Goal: Task Accomplishment & Management: Use online tool/utility

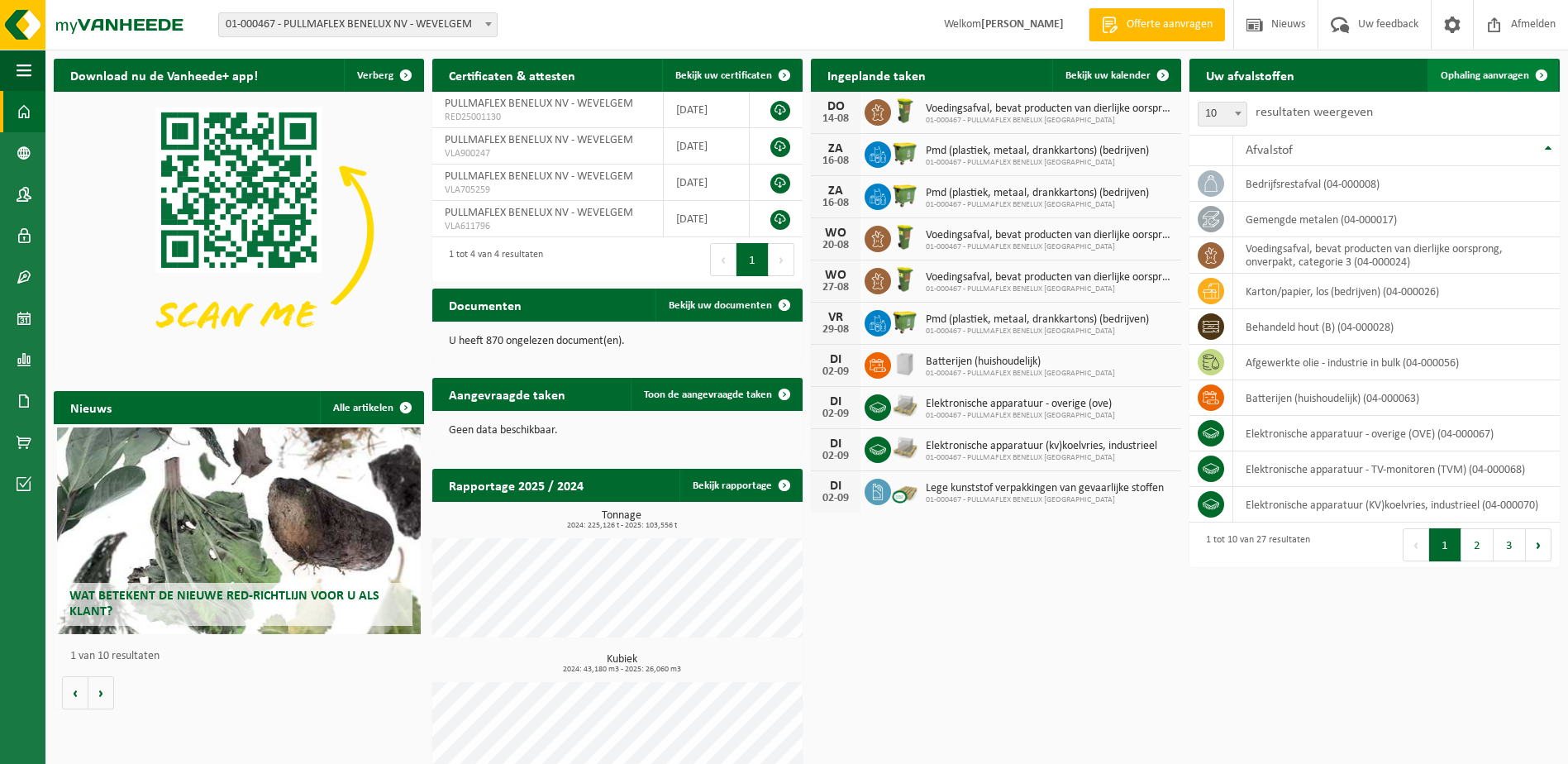
click at [1487, 74] on span "Ophaling aanvragen" at bounding box center [1486, 75] width 89 height 10
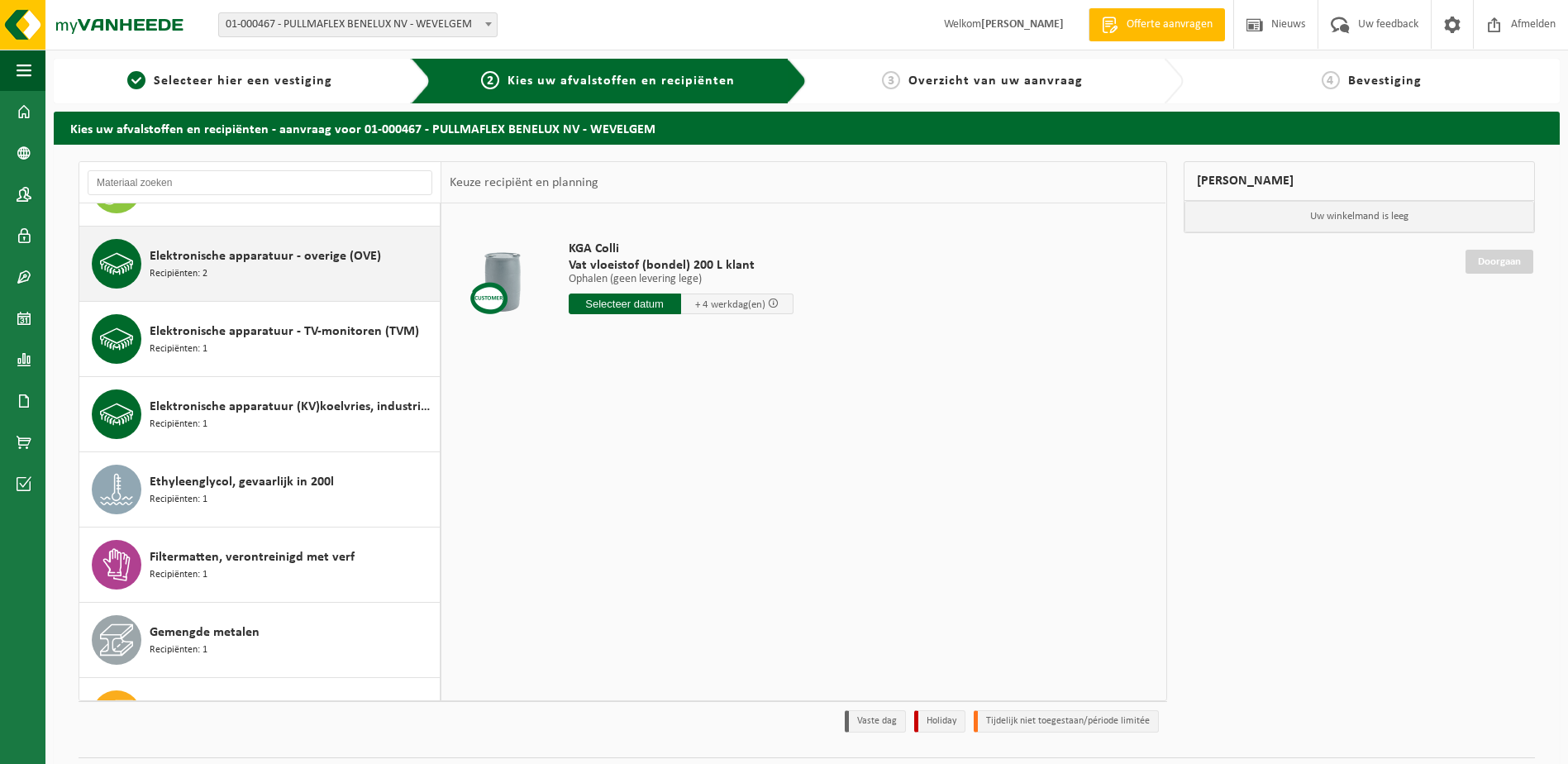
scroll to position [661, 0]
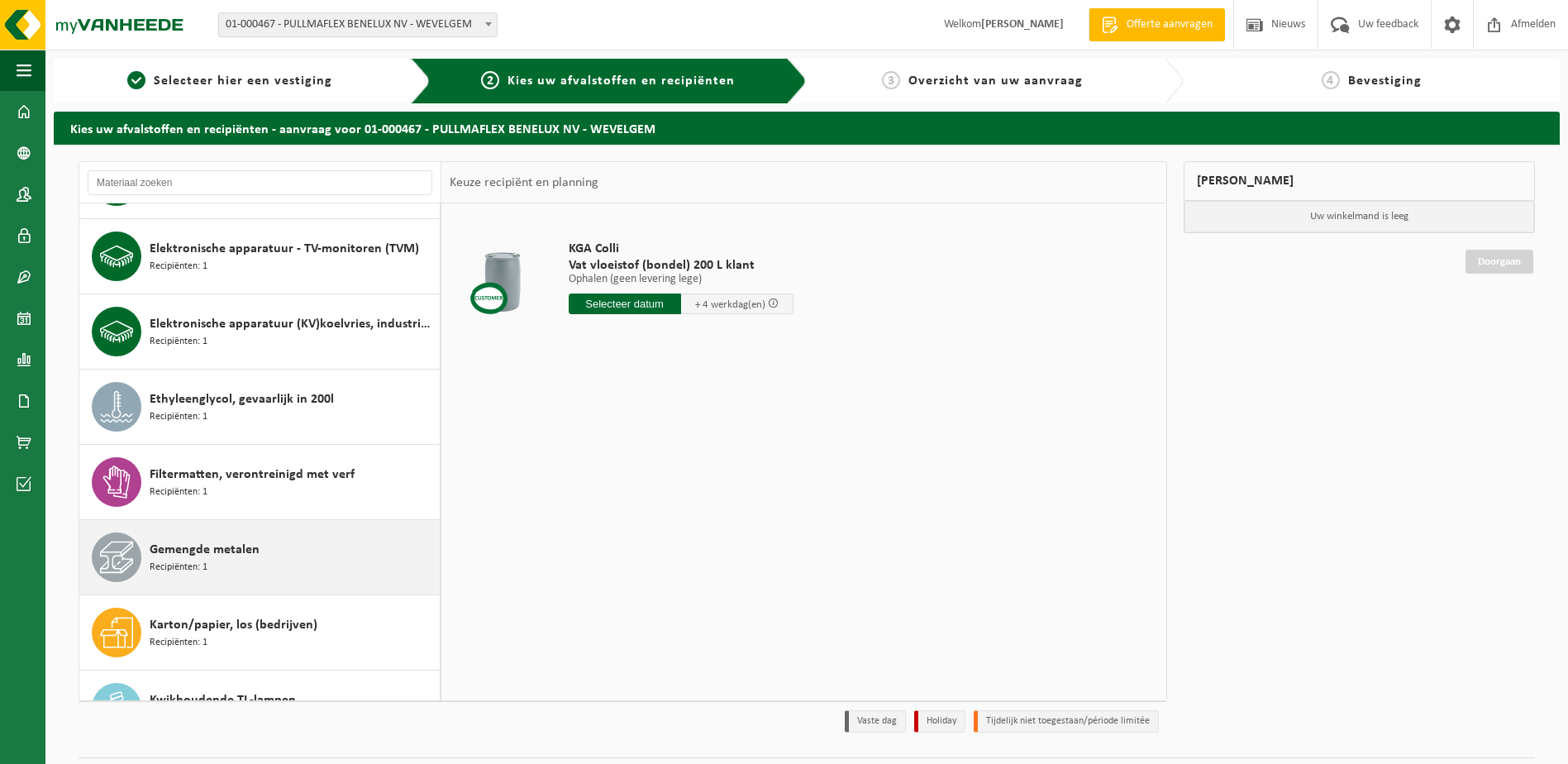
click at [248, 549] on span "Gemengde metalen" at bounding box center [204, 550] width 110 height 20
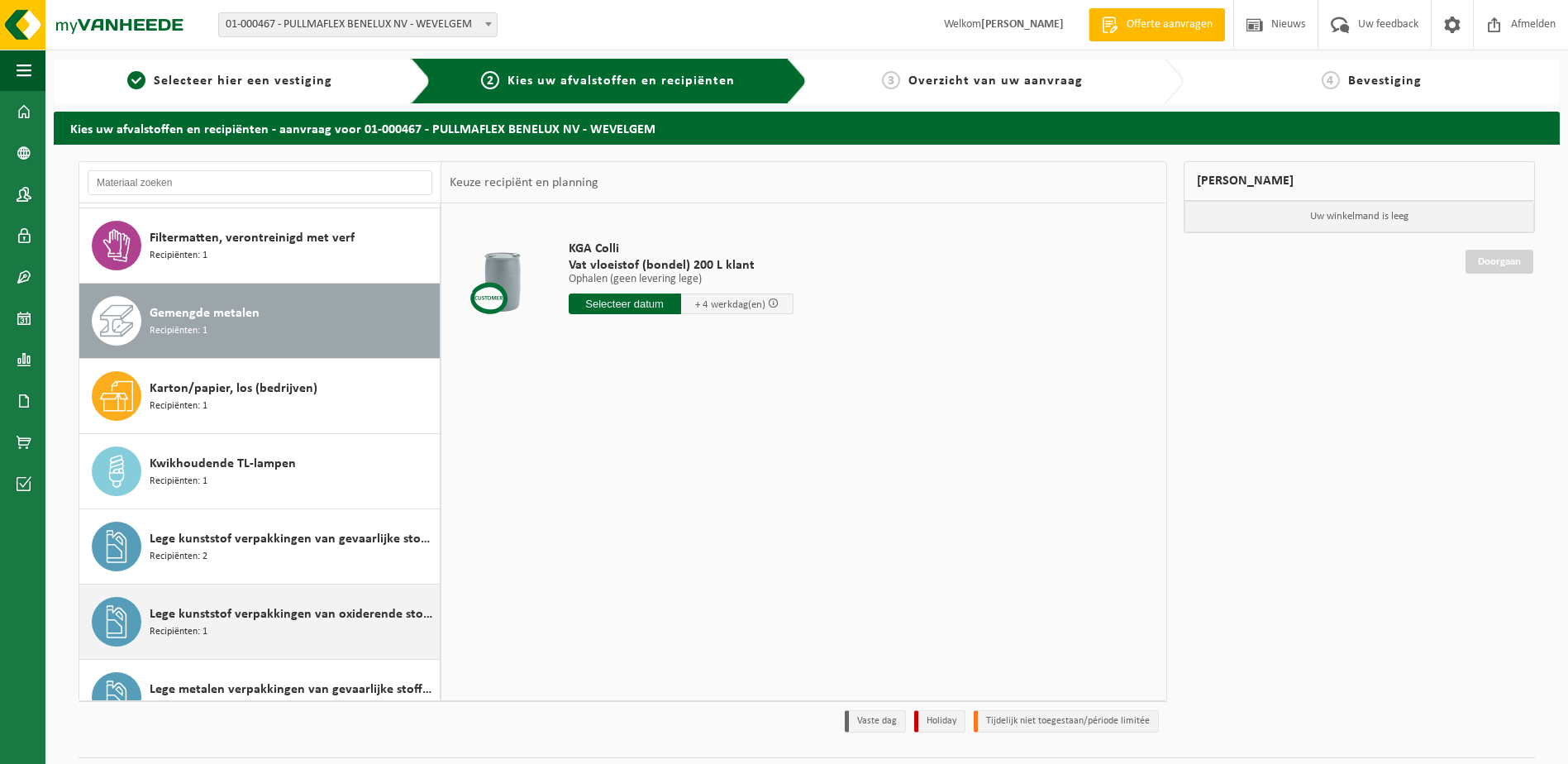
scroll to position [977, 0]
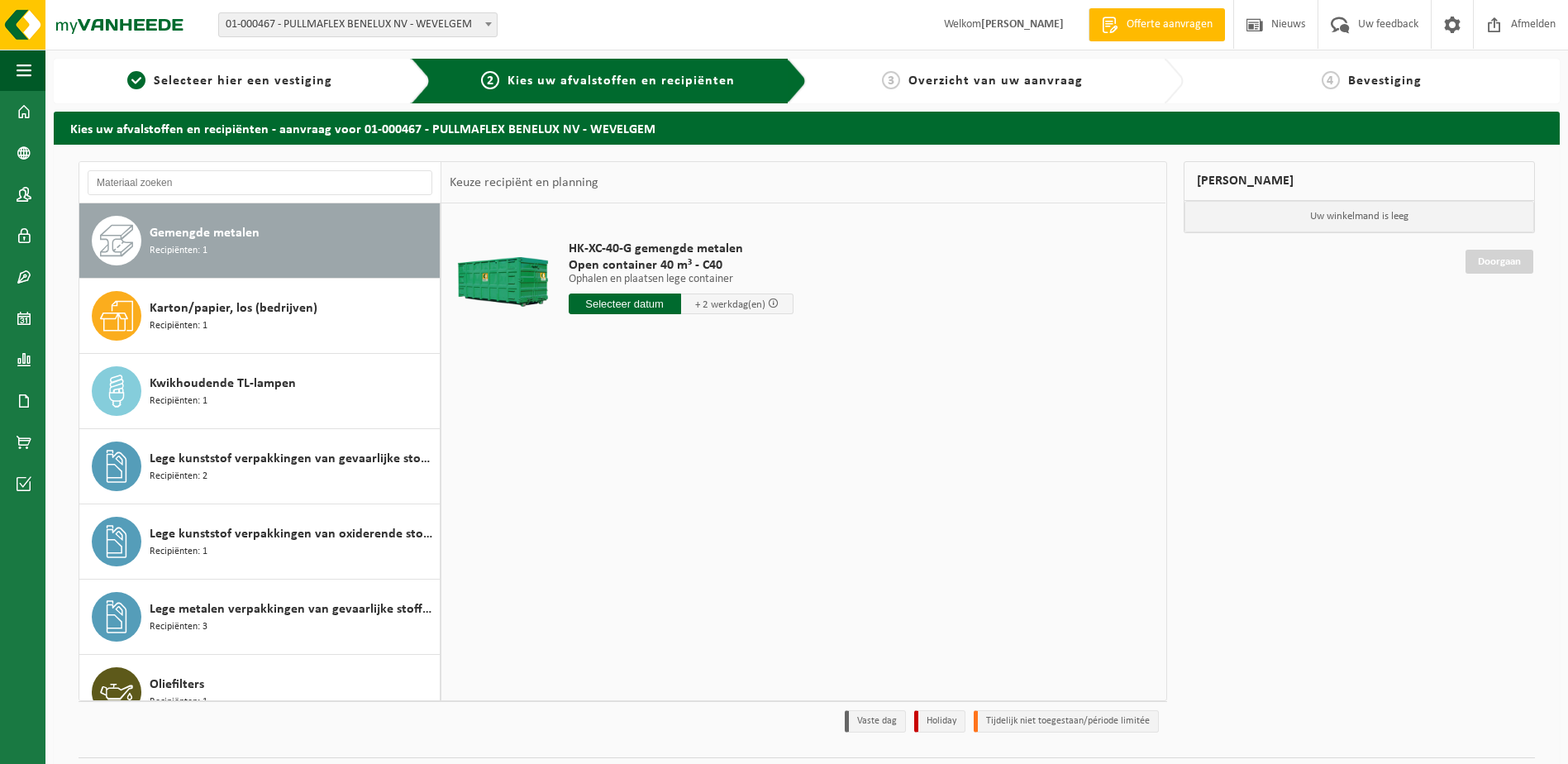
click at [653, 297] on input "text" at bounding box center [624, 304] width 112 height 21
click at [617, 475] on div "19" at bounding box center [613, 477] width 29 height 26
type input "Van [DATE]"
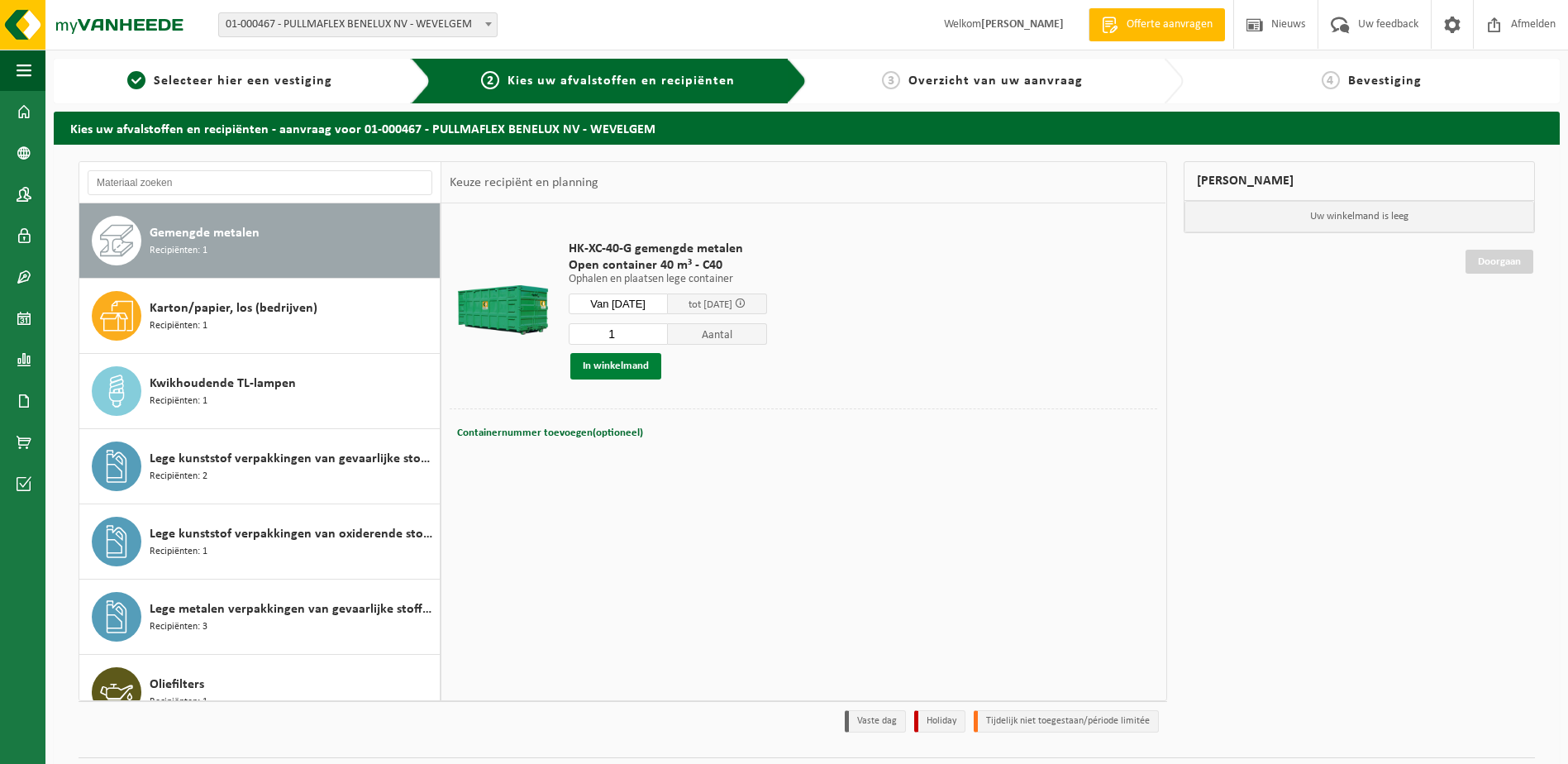
click at [613, 371] on button "In winkelmand" at bounding box center [616, 366] width 91 height 26
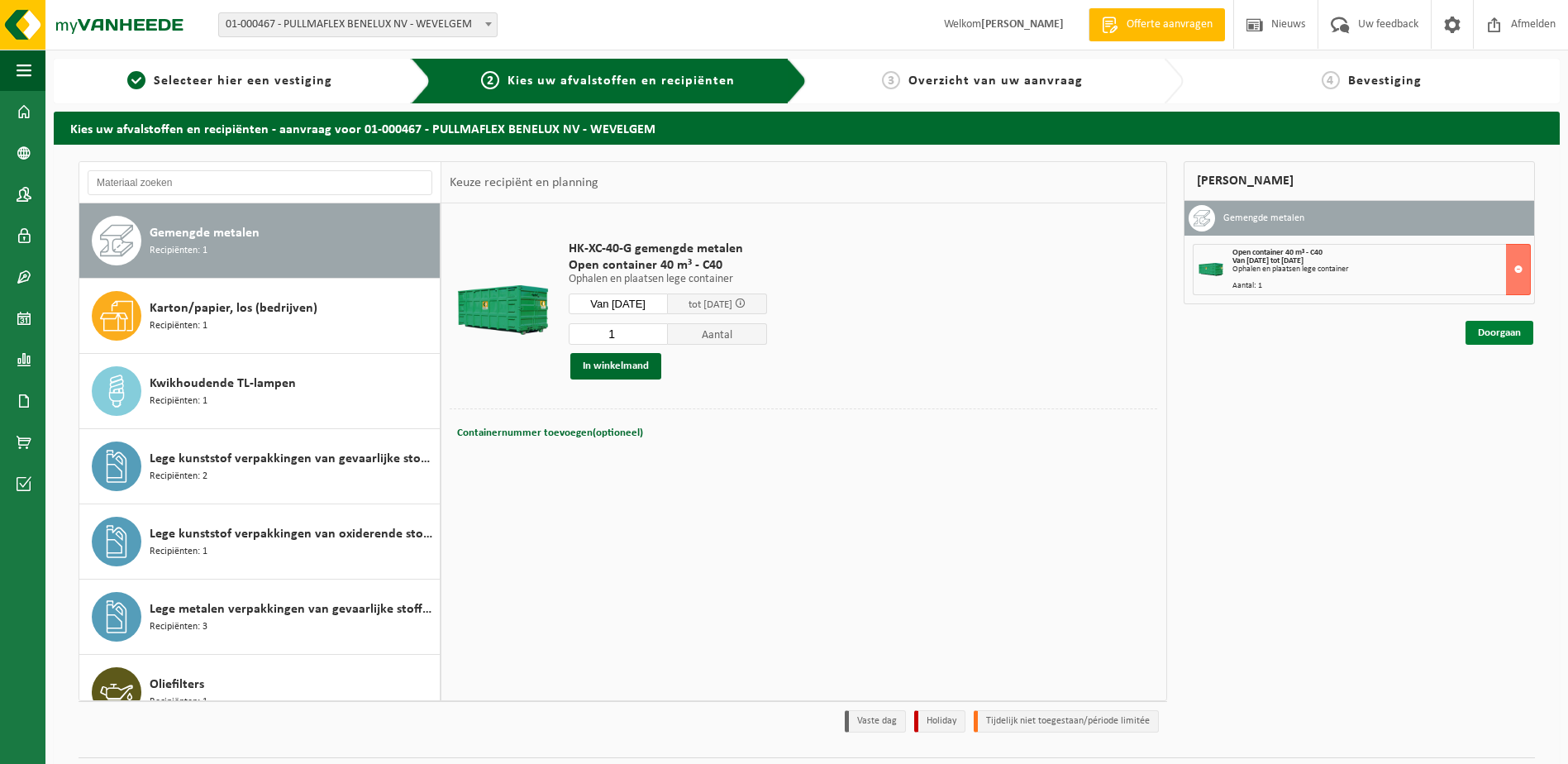
click at [1483, 334] on link "Doorgaan" at bounding box center [1500, 332] width 68 height 24
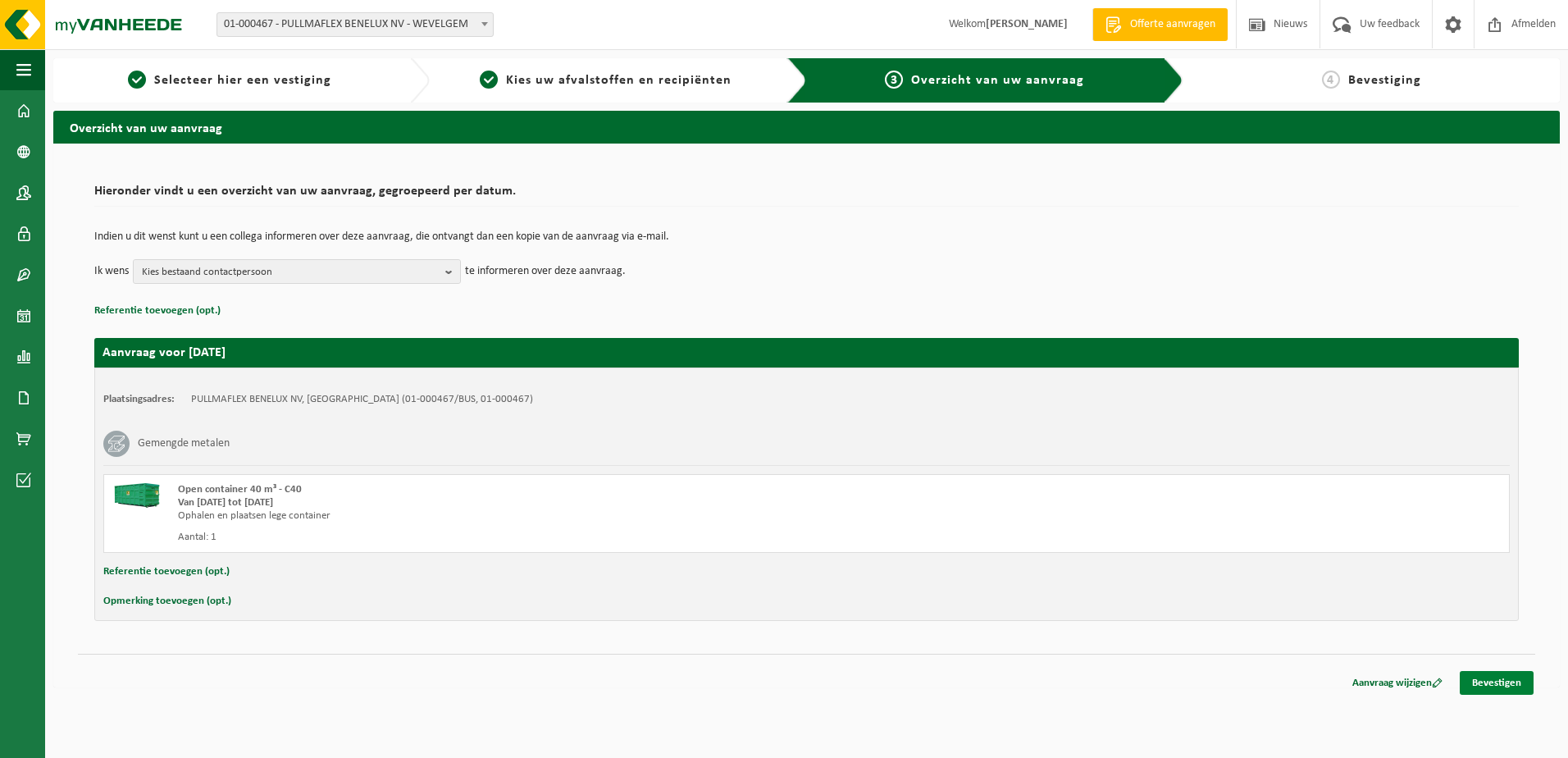
click at [1514, 688] on link "Bevestigen" at bounding box center [1496, 682] width 74 height 23
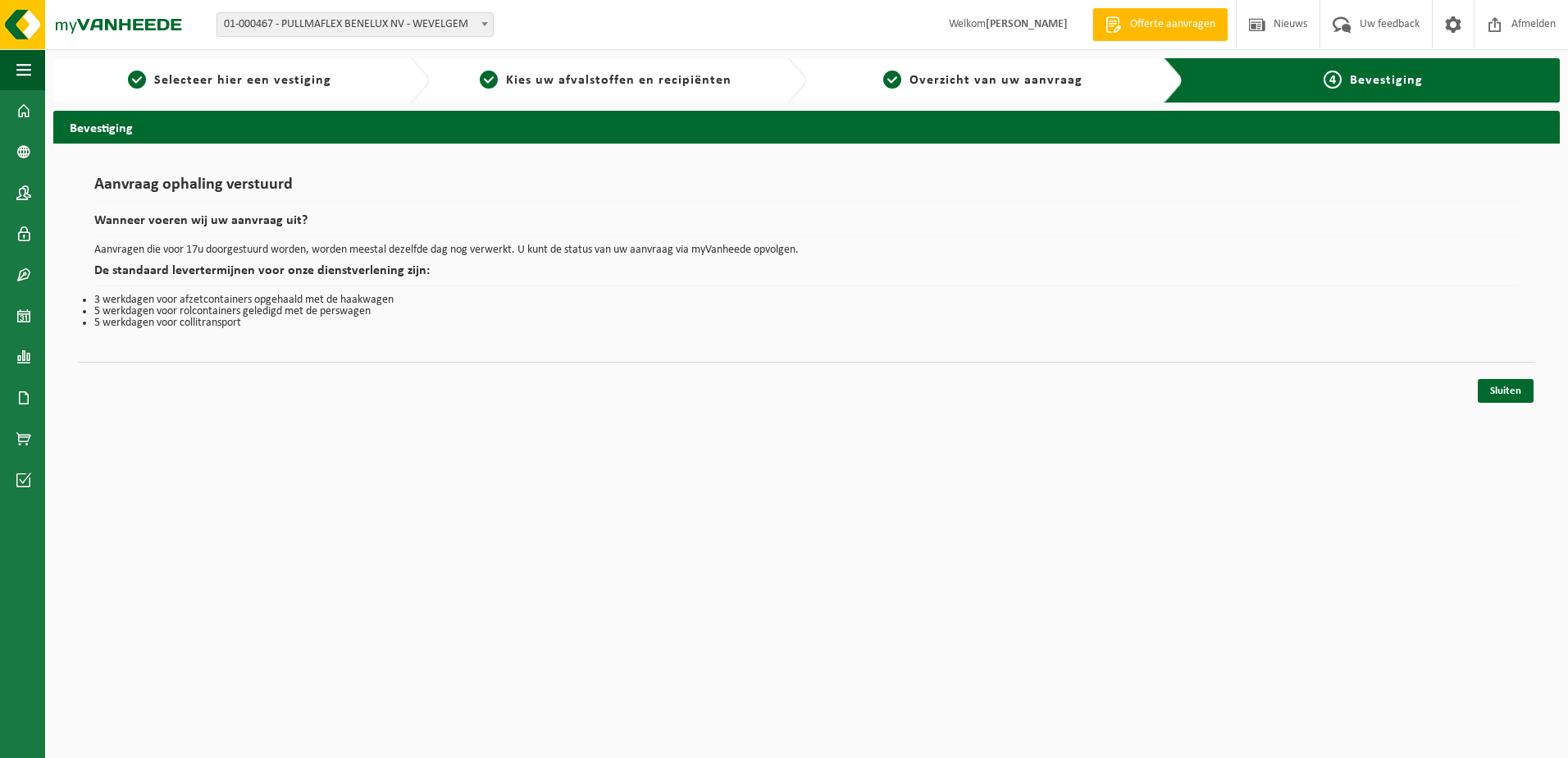
click at [249, 688] on html "Vestiging: 01-000467 - PULLMAFLEX BENELUX [GEOGRAPHIC_DATA] - WEVELGEM 01-00046…" at bounding box center [784, 379] width 1568 height 758
click at [18, 114] on span at bounding box center [24, 111] width 15 height 41
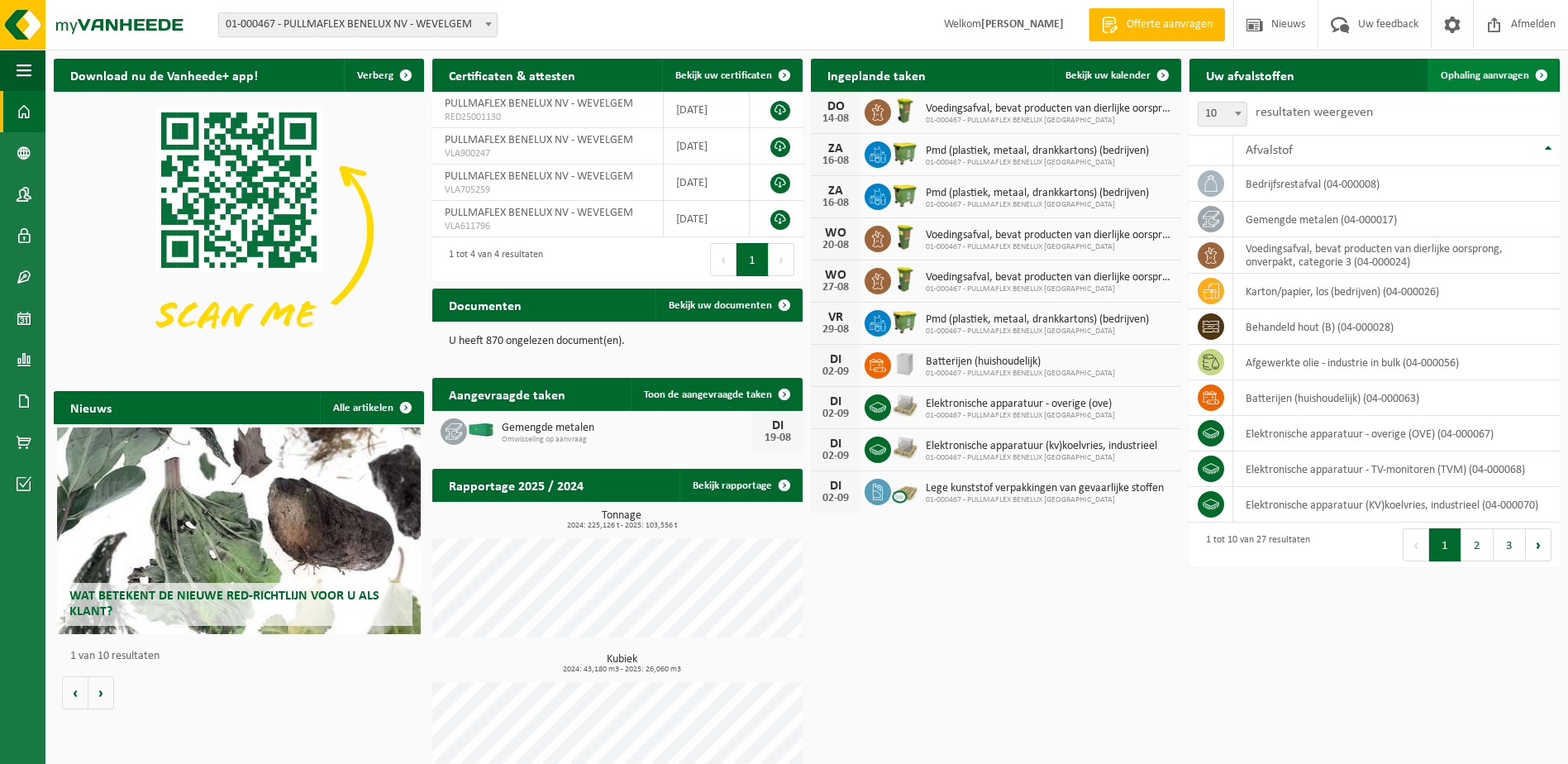
click at [1469, 76] on span "Ophaling aanvragen" at bounding box center [1486, 75] width 89 height 10
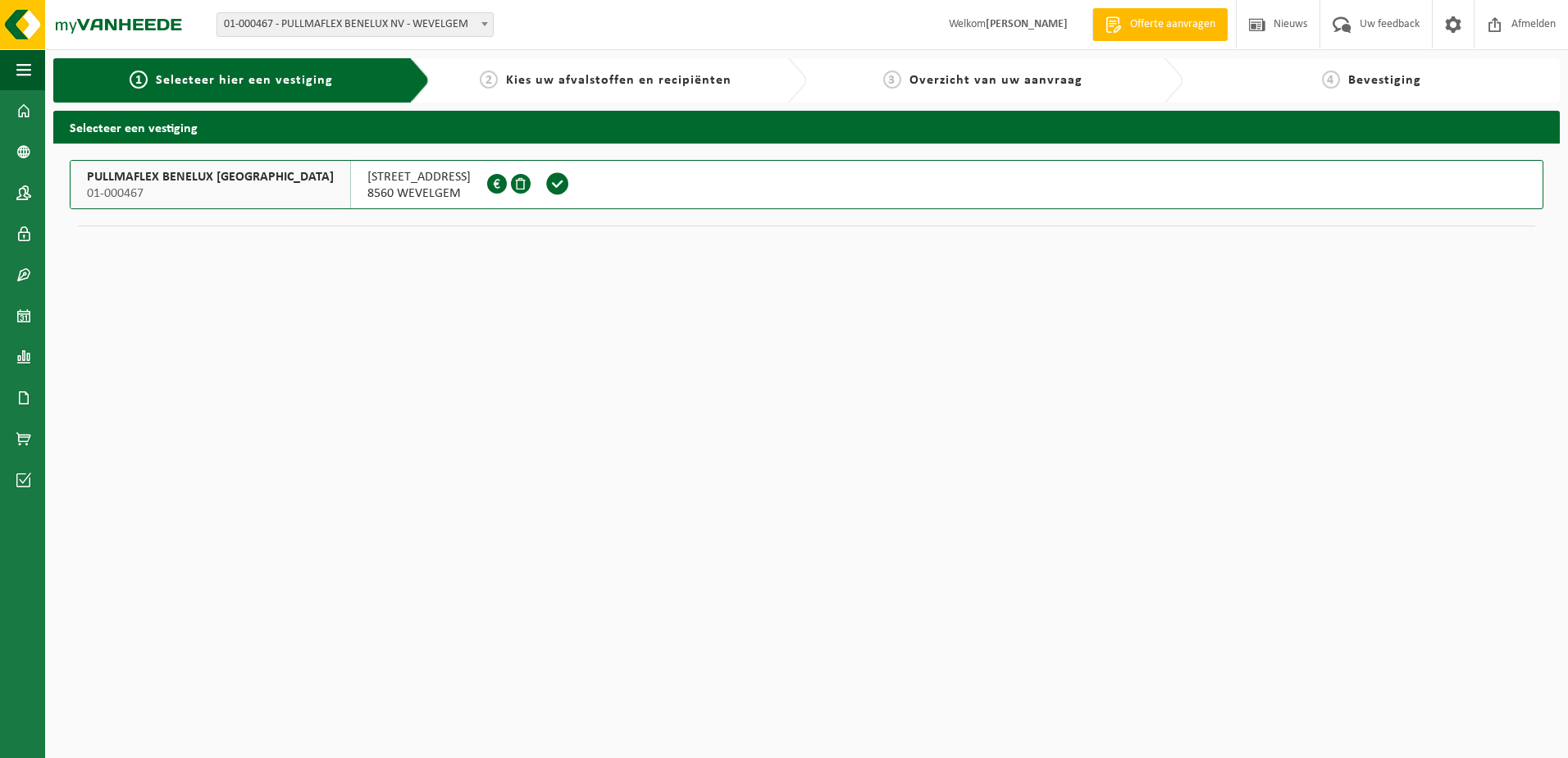
click at [545, 191] on span at bounding box center [557, 184] width 24 height 24
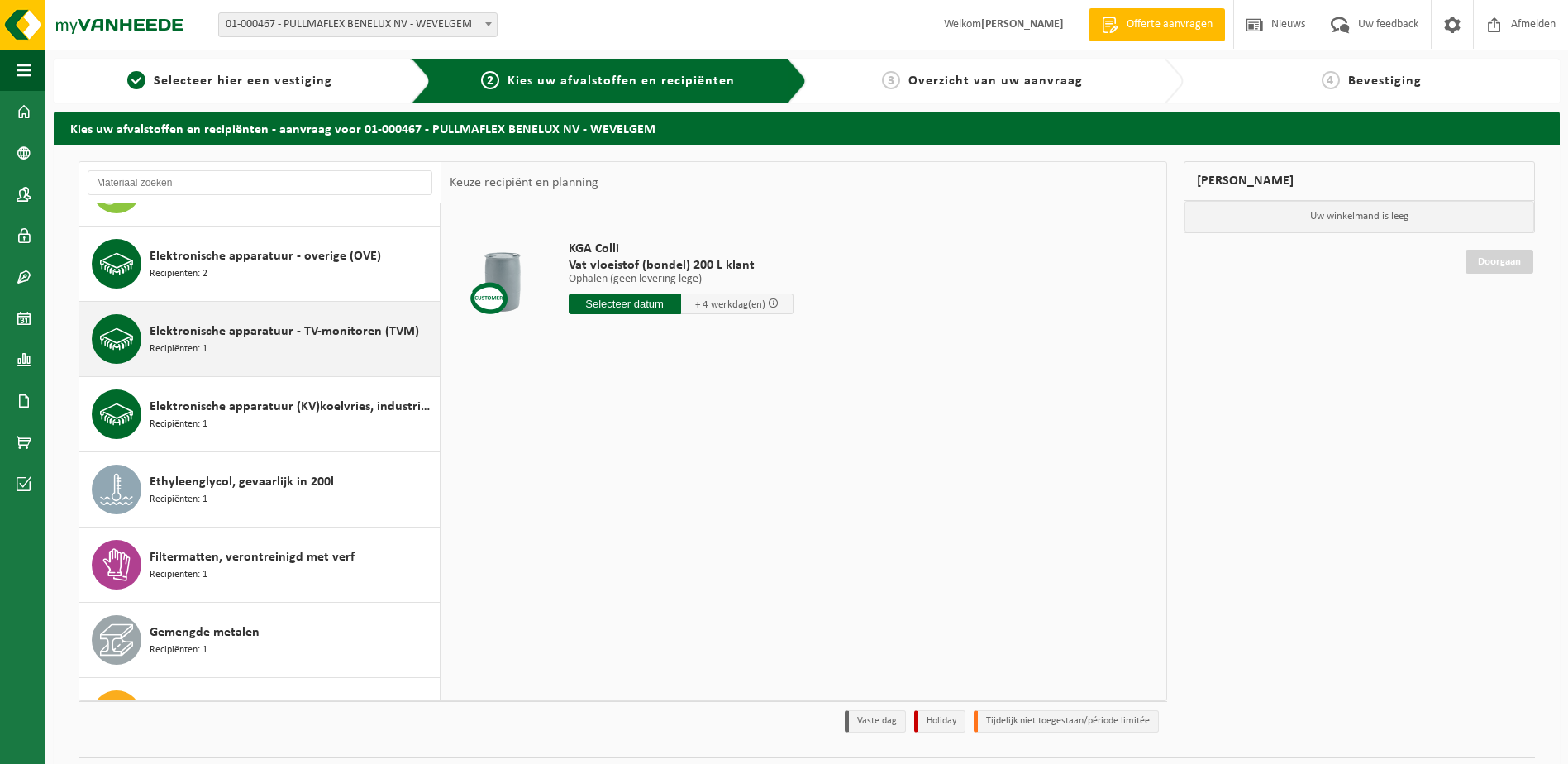
scroll to position [661, 0]
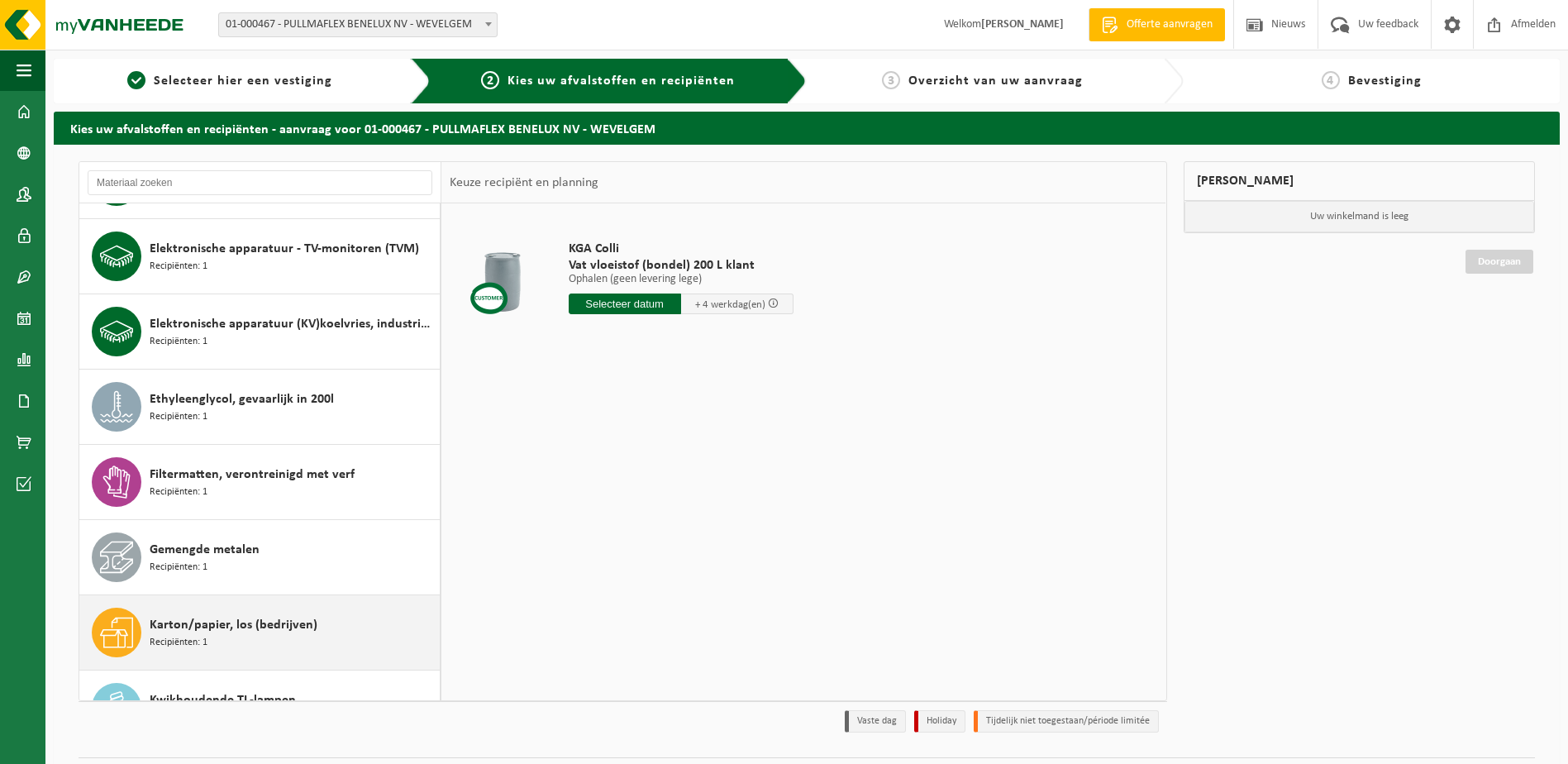
click at [202, 626] on span "Karton/papier, los (bedrijven)" at bounding box center [233, 624] width 168 height 20
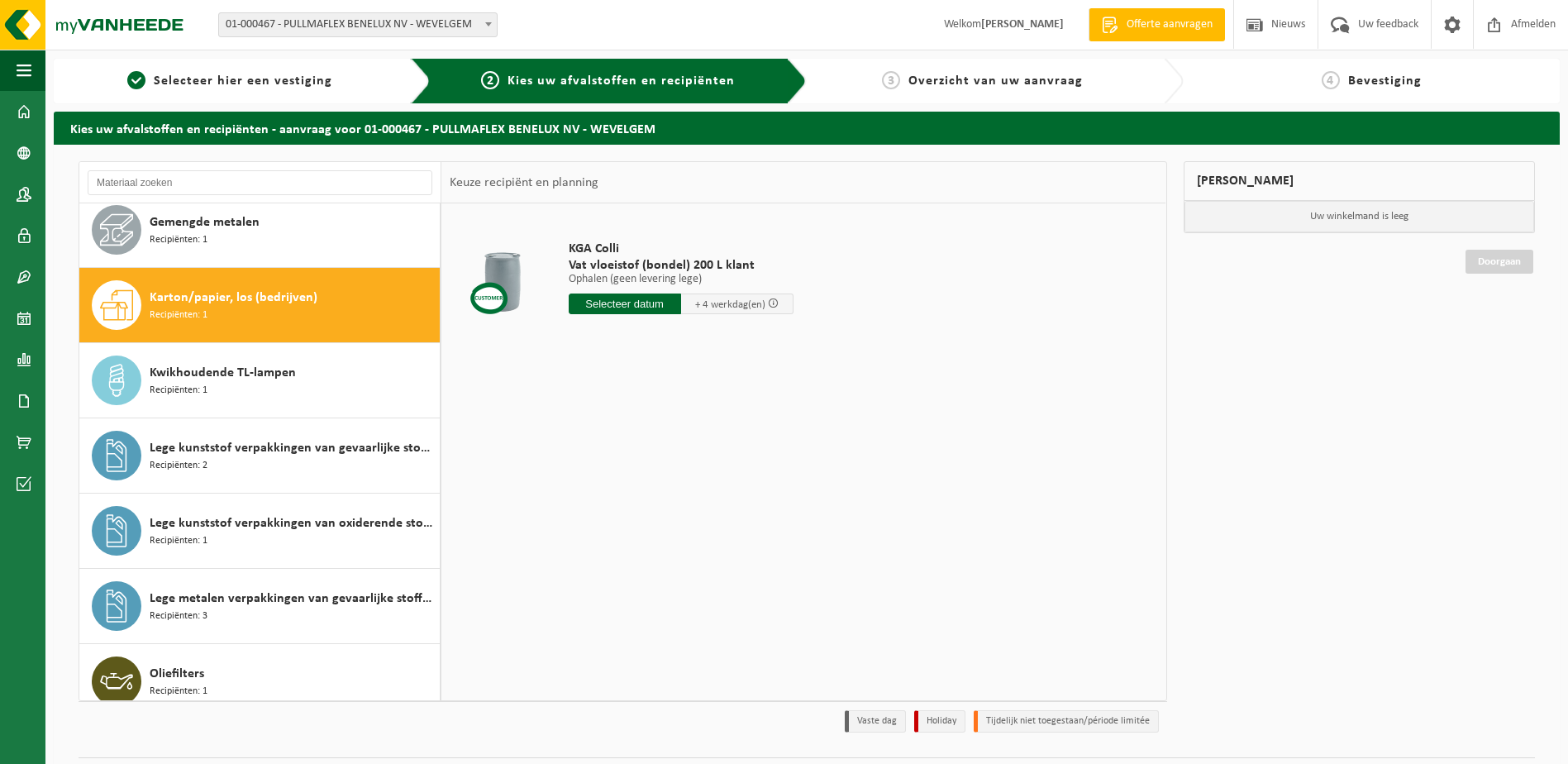
scroll to position [1053, 0]
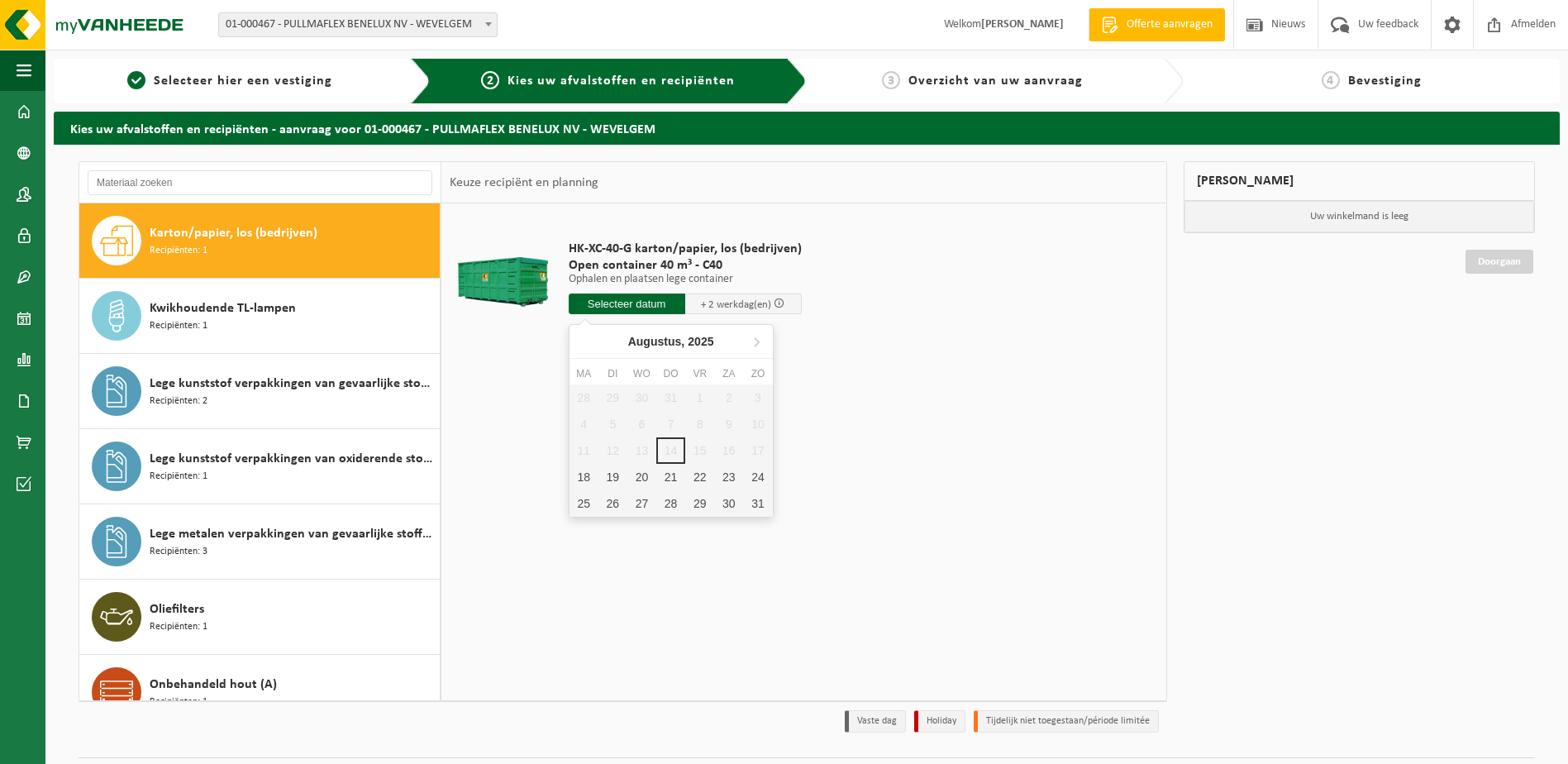
click at [659, 301] on input "text" at bounding box center [626, 304] width 116 height 21
click at [606, 479] on div "19" at bounding box center [613, 477] width 29 height 26
type input "Van [DATE]"
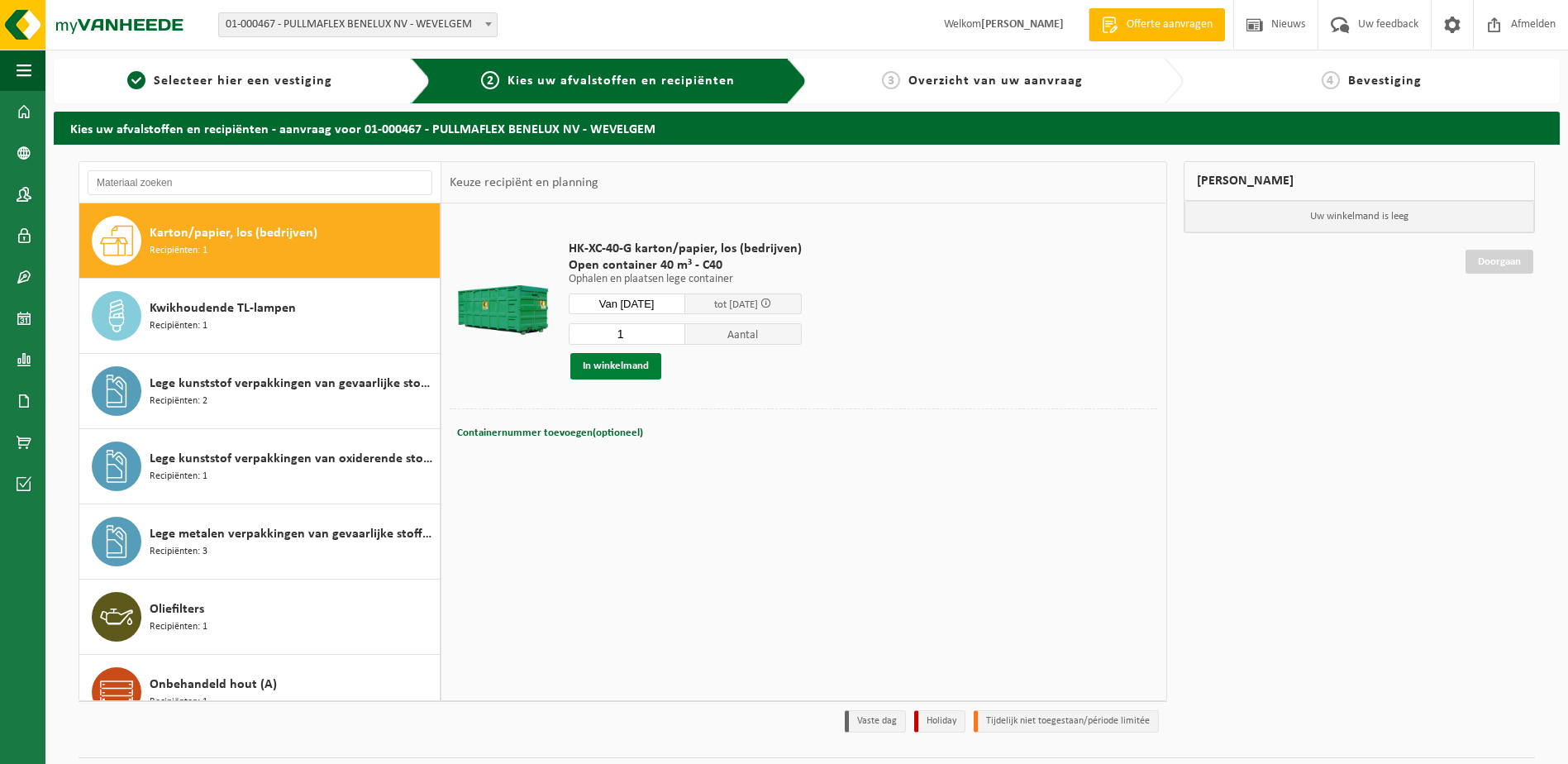
click at [593, 365] on button "In winkelmand" at bounding box center [616, 366] width 91 height 26
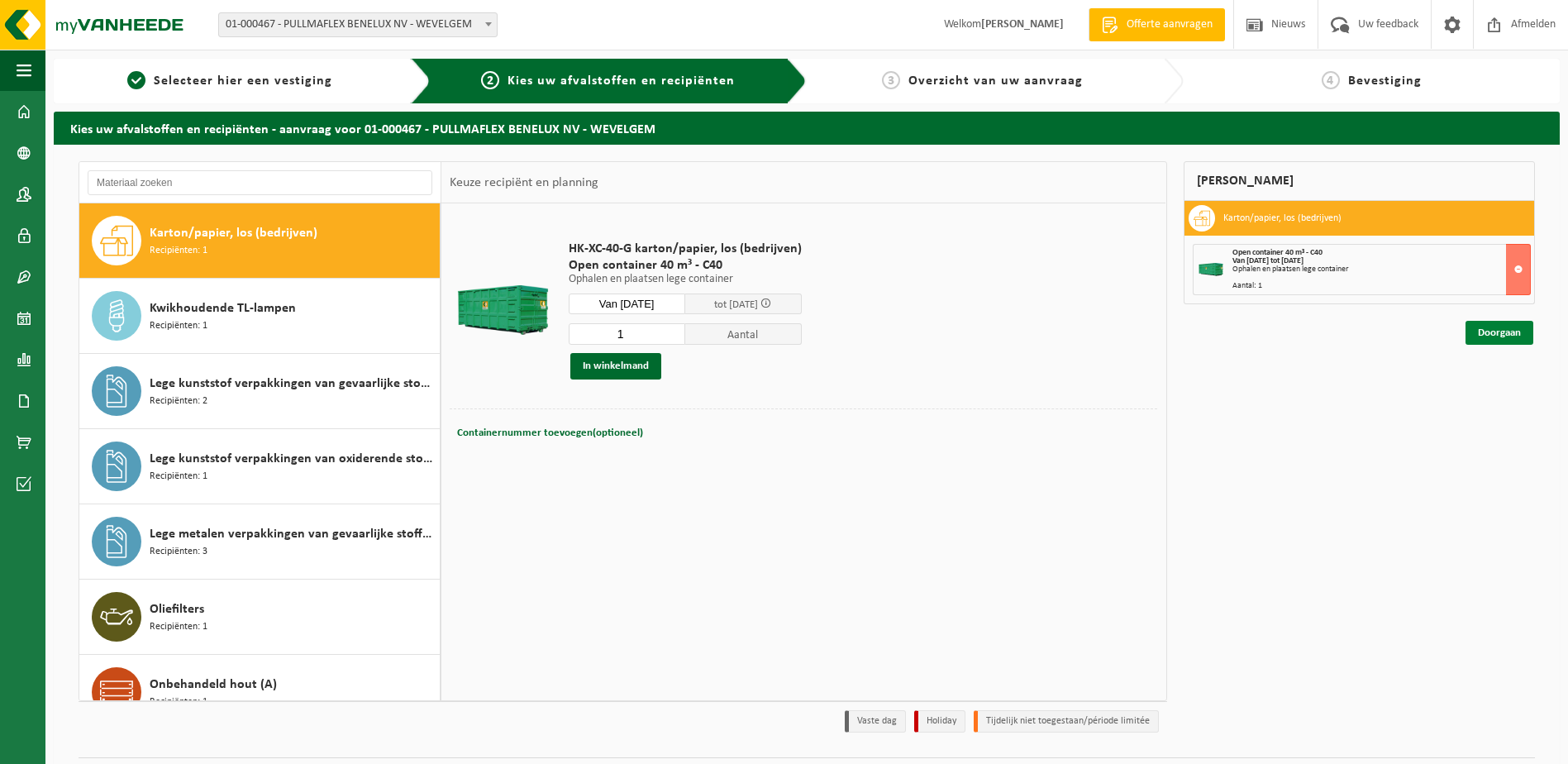
click at [1517, 338] on link "Doorgaan" at bounding box center [1500, 332] width 68 height 24
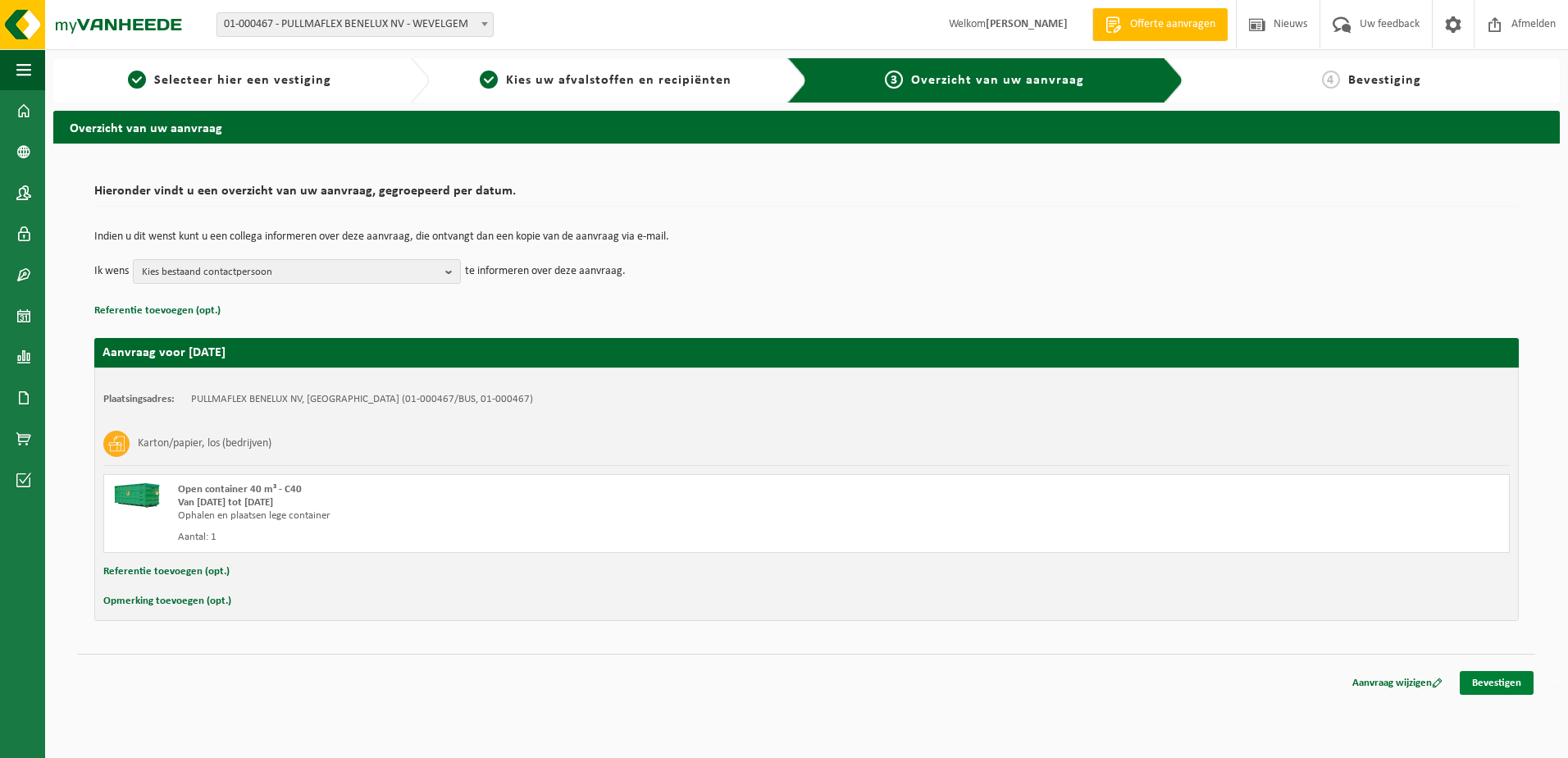
click at [1526, 694] on div "Aanvraag wijzigen Bevestigen" at bounding box center [1436, 682] width 197 height 23
click at [1516, 678] on link "Bevestigen" at bounding box center [1496, 682] width 74 height 23
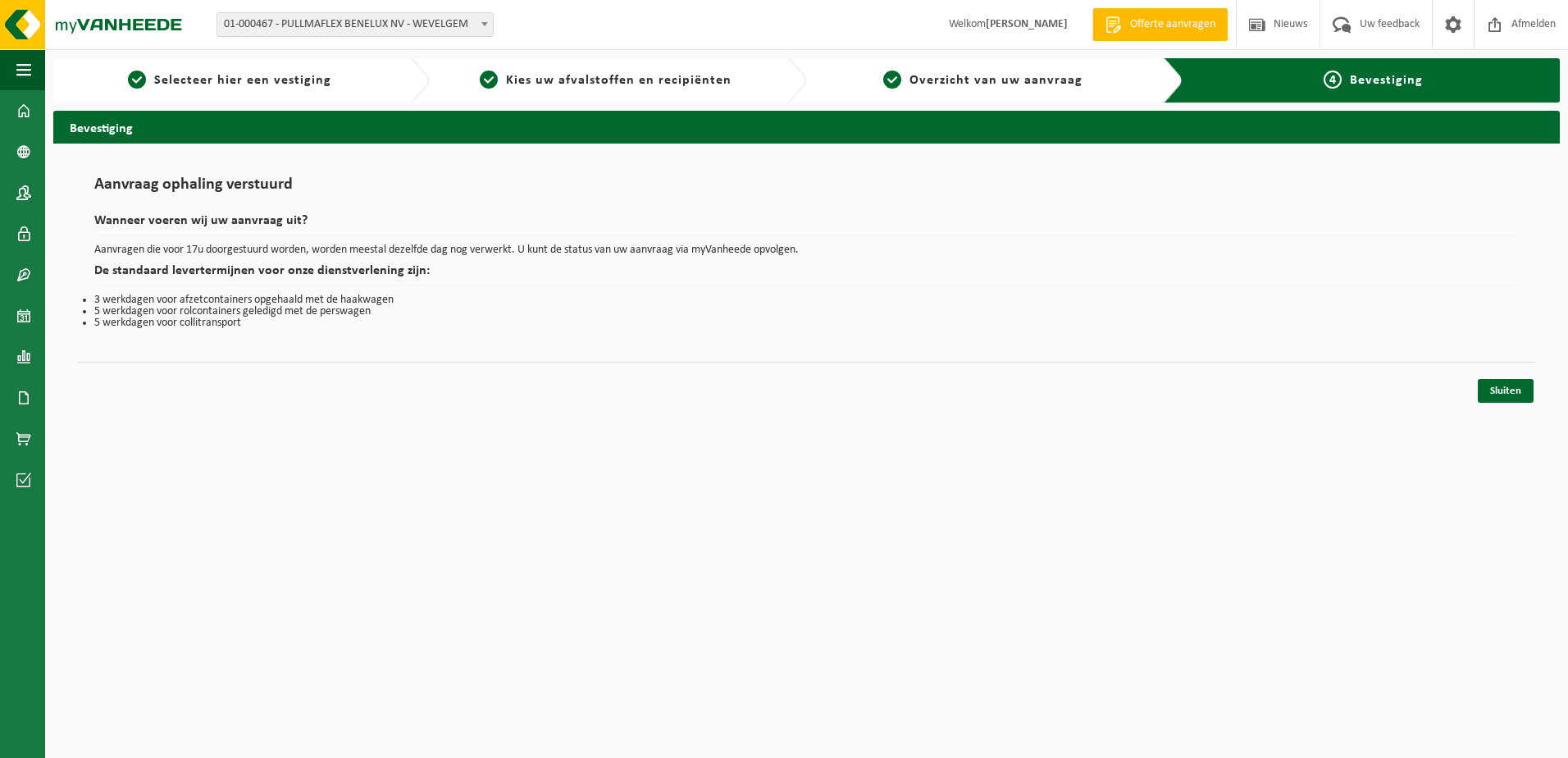
click at [364, 647] on html "Vestiging: 01-000467 - PULLMAFLEX BENELUX [GEOGRAPHIC_DATA] - WEVELGEM 01-00046…" at bounding box center [784, 379] width 1568 height 758
